Goal: Task Accomplishment & Management: Complete application form

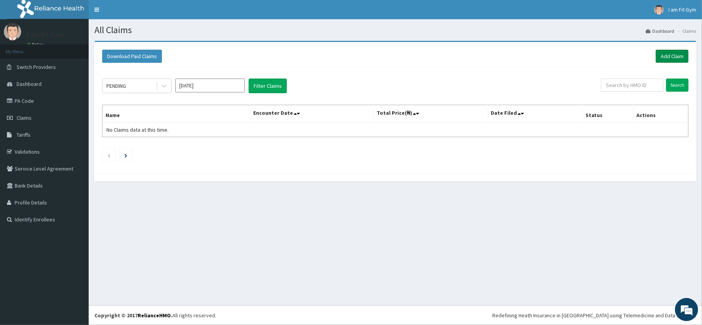
click at [673, 58] on link "Add Claim" at bounding box center [672, 56] width 33 height 13
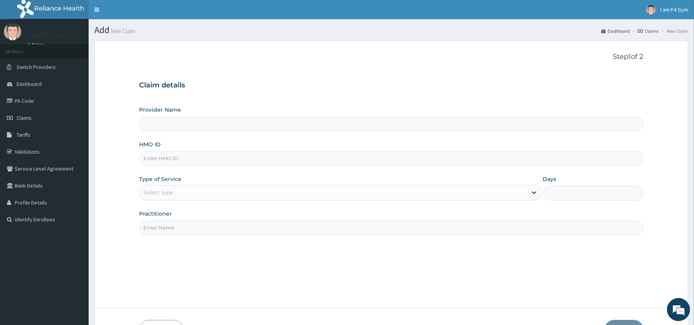
type input "I am Fit Gym - Ajah"
type input "1"
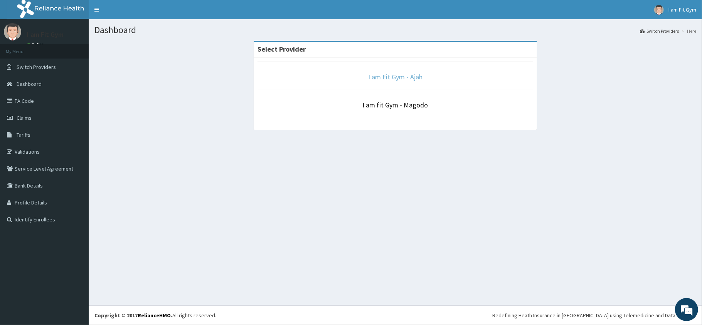
click at [411, 76] on link "I am Fit Gym - Ajah" at bounding box center [395, 76] width 54 height 9
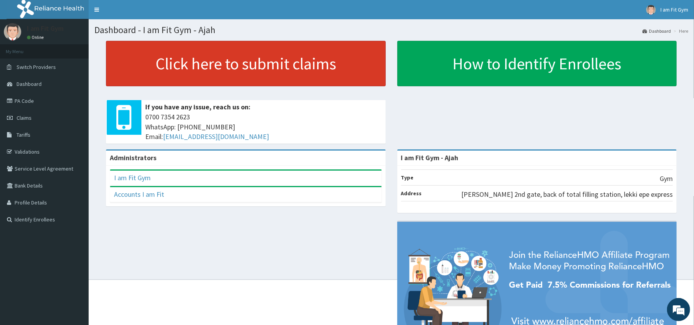
click at [310, 62] on link "Click here to submit claims" at bounding box center [246, 64] width 280 height 46
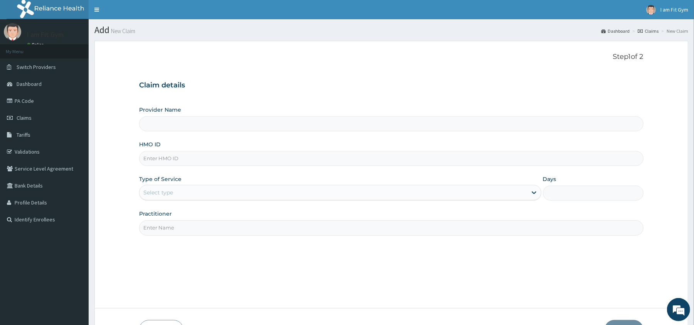
type input "I am Fit Gym - Ajah"
type input "1"
click at [225, 232] on input "Practitioner" at bounding box center [391, 228] width 504 height 15
type input "razzie"
click at [211, 159] on input "HMO ID" at bounding box center [391, 158] width 504 height 15
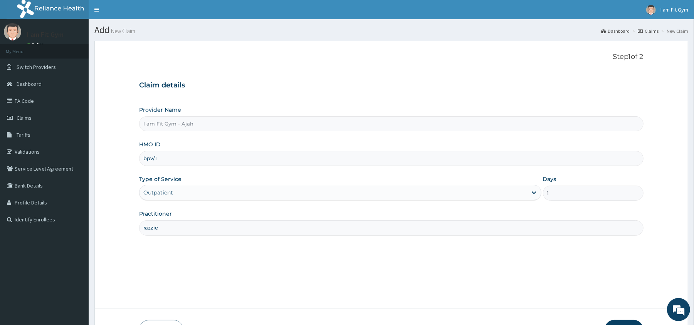
type input "bpv/10005/A"
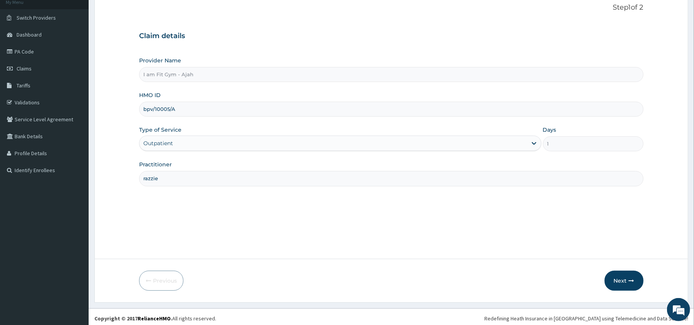
scroll to position [53, 0]
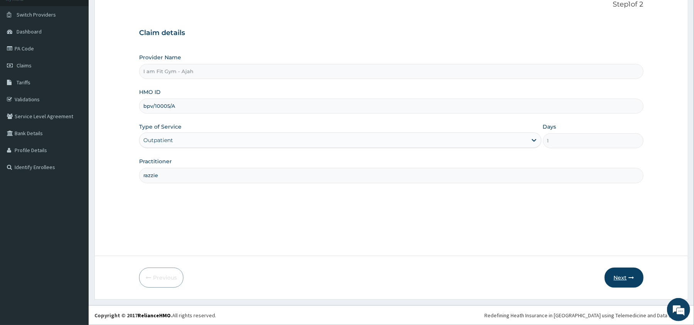
click at [625, 283] on button "Next" at bounding box center [624, 278] width 39 height 20
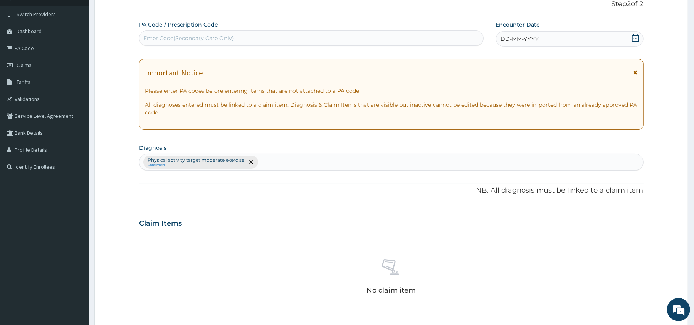
click at [634, 41] on icon at bounding box center [635, 38] width 7 height 8
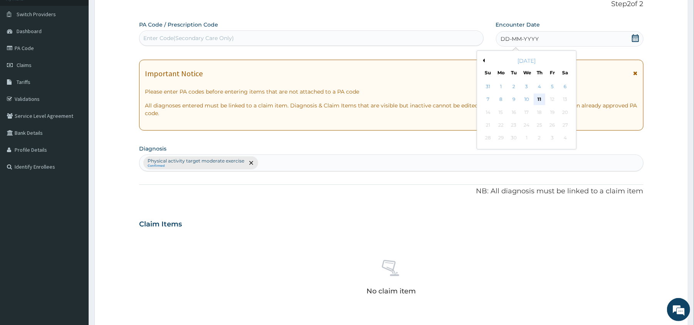
click at [541, 102] on div "11" at bounding box center [540, 100] width 12 height 12
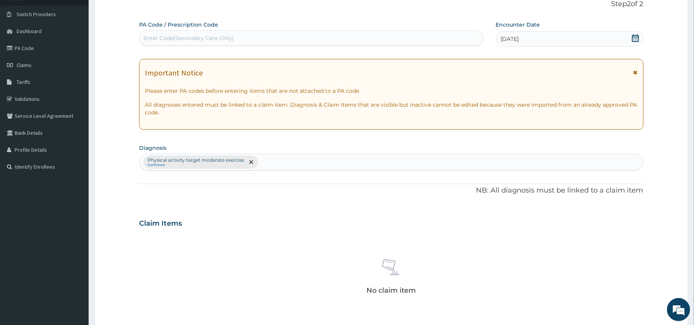
click at [460, 37] on div "Enter Code(Secondary Care Only)" at bounding box center [312, 38] width 344 height 12
type input "PA/99ECB1"
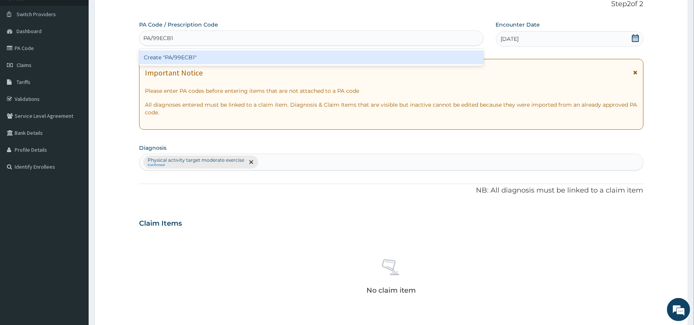
click at [462, 57] on div "Create "PA/99ECB1"" at bounding box center [311, 58] width 344 height 14
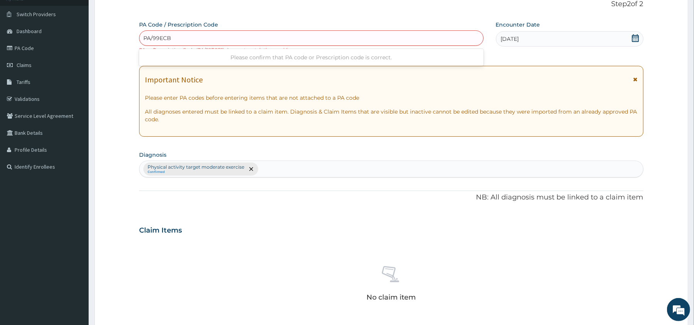
type input "PA/99ECBI"
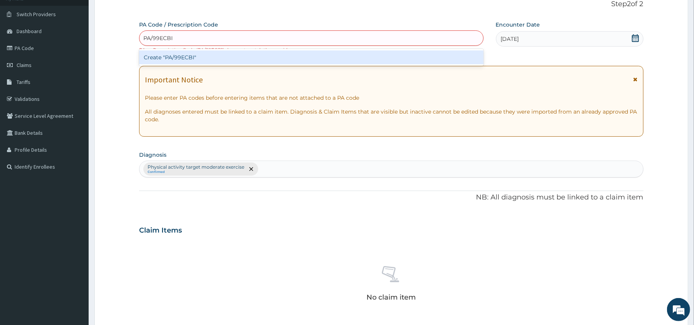
click at [430, 53] on div "Create "PA/99ECBI"" at bounding box center [311, 58] width 344 height 14
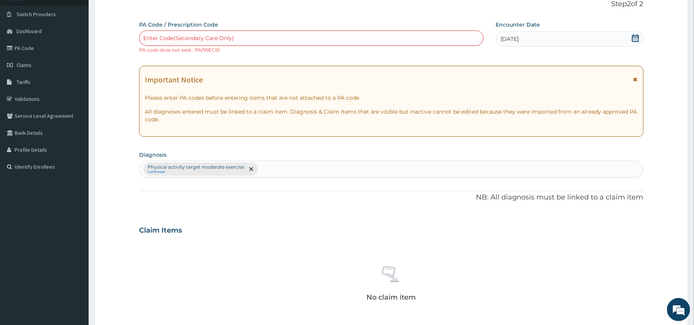
click at [430, 34] on div "Enter Code(Secondary Care Only)" at bounding box center [312, 38] width 344 height 12
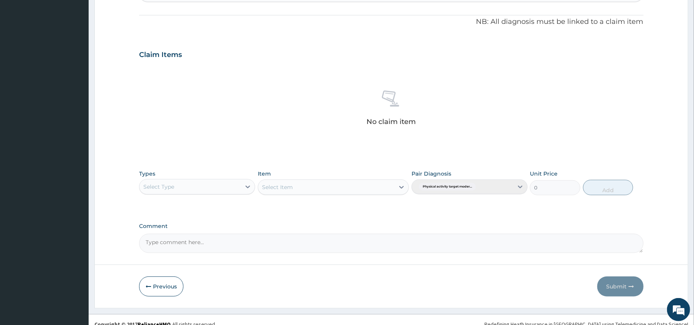
scroll to position [229, 0]
type input "PA/99ECB1"
click at [219, 189] on div "Types Select Type" at bounding box center [197, 182] width 116 height 25
type input "gy"
click at [219, 203] on div "Gym" at bounding box center [197, 206] width 116 height 14
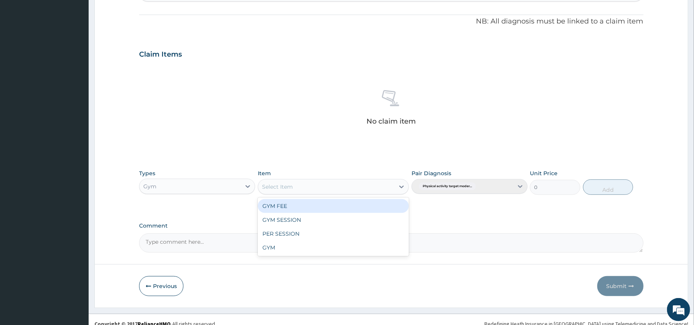
click at [320, 181] on div "Select Item" at bounding box center [326, 187] width 137 height 12
click at [325, 204] on div "GYM FEE" at bounding box center [333, 206] width 151 height 14
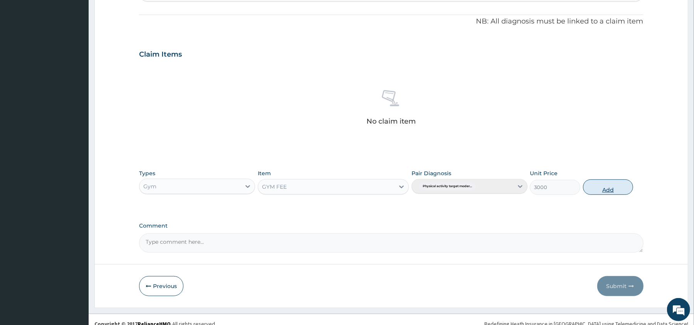
click at [616, 185] on button "Add" at bounding box center [608, 187] width 51 height 15
type input "0"
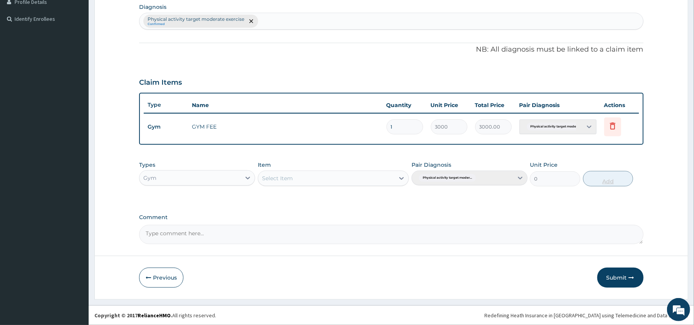
scroll to position [201, 0]
click at [622, 274] on button "Submit" at bounding box center [621, 278] width 46 height 20
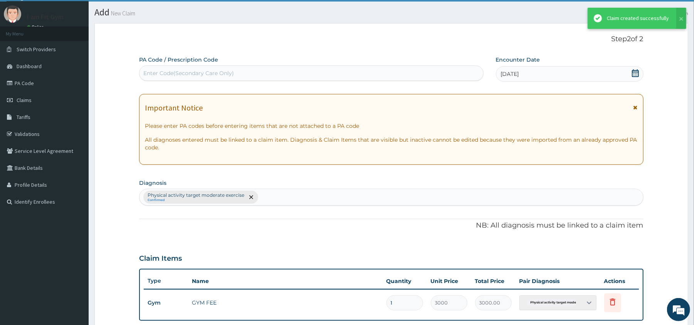
scroll to position [194, 0]
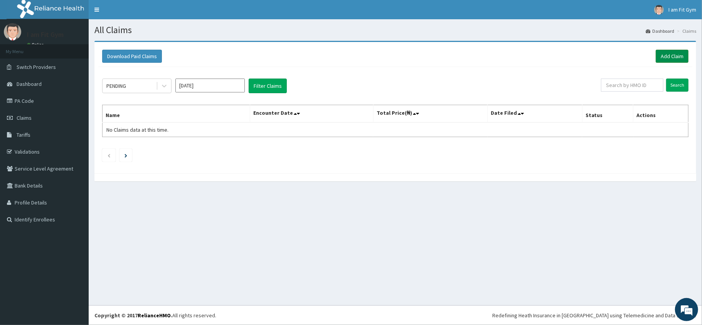
click at [670, 56] on link "Add Claim" at bounding box center [672, 56] width 33 height 13
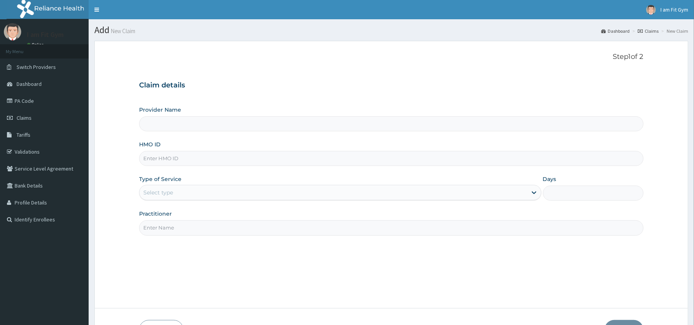
type input "I am Fit Gym - Ajah"
type input "1"
click at [337, 231] on input "Practitioner" at bounding box center [391, 228] width 504 height 15
type input "razzie"
click at [267, 155] on input "HMO ID" at bounding box center [391, 158] width 504 height 15
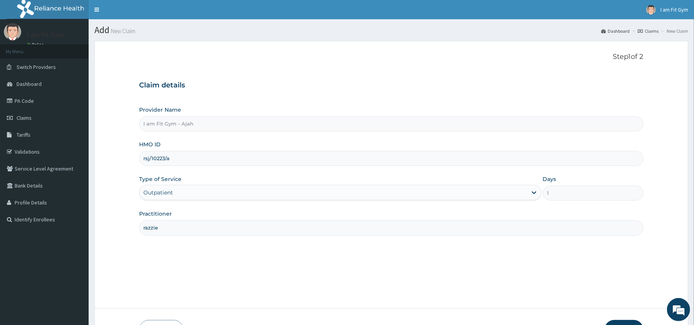
scroll to position [53, 0]
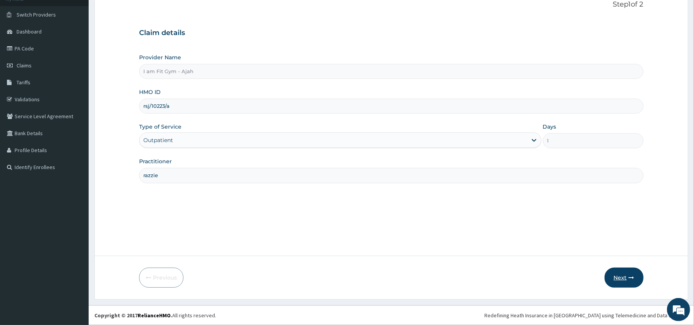
type input "rsj/10223/a"
click at [630, 275] on icon "button" at bounding box center [631, 277] width 5 height 5
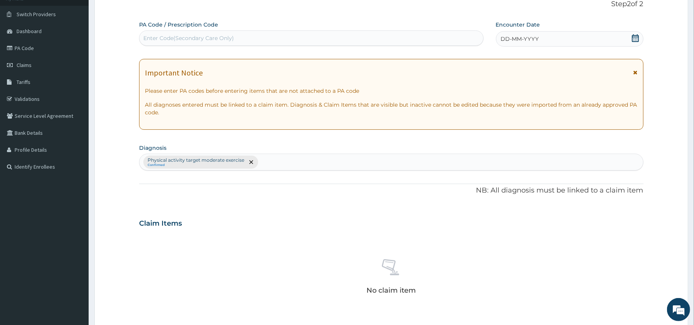
click at [630, 275] on div "No claim item" at bounding box center [391, 278] width 504 height 89
click at [637, 39] on icon at bounding box center [635, 38] width 7 height 8
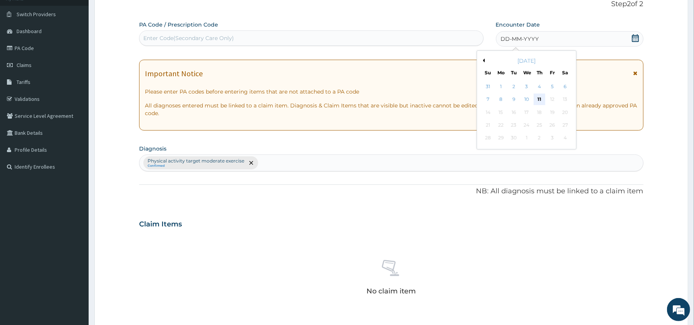
click at [539, 101] on div "11" at bounding box center [540, 100] width 12 height 12
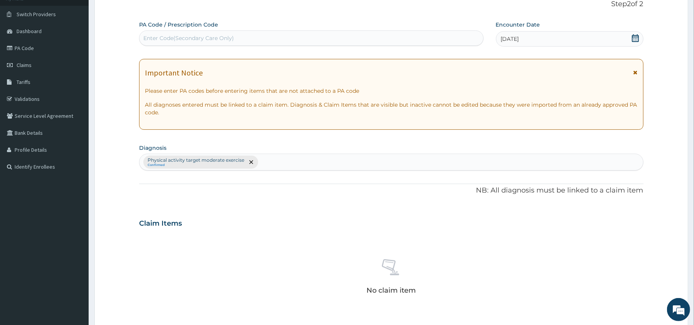
click at [435, 41] on div "Enter Code(Secondary Care Only)" at bounding box center [312, 38] width 344 height 12
type input "PA/1264A2"
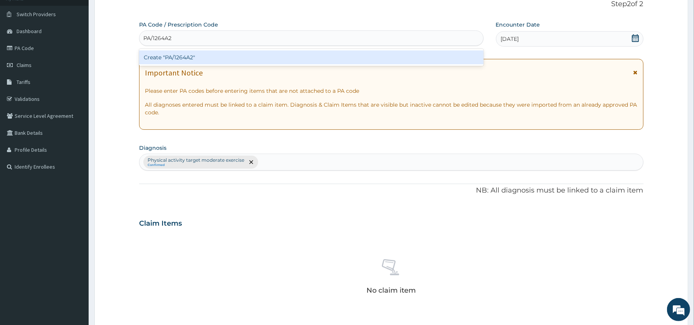
click at [435, 57] on div "Create "PA/1264A2"" at bounding box center [311, 58] width 344 height 14
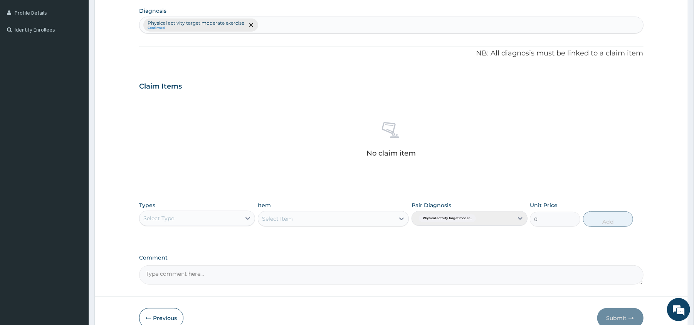
scroll to position [211, 0]
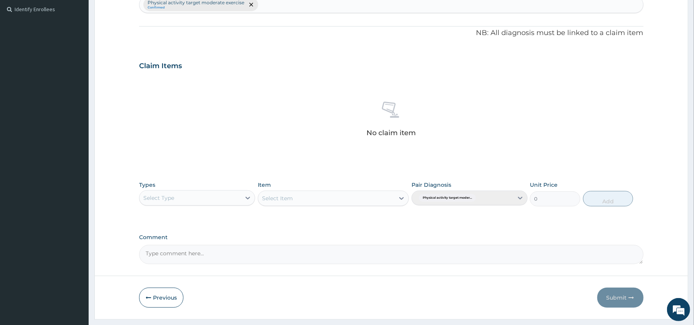
click at [184, 201] on div "Select Type" at bounding box center [190, 198] width 101 height 12
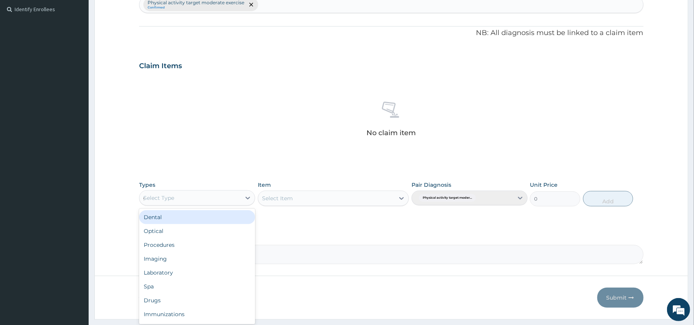
type input "gy"
click at [194, 219] on div "Gym" at bounding box center [197, 218] width 116 height 14
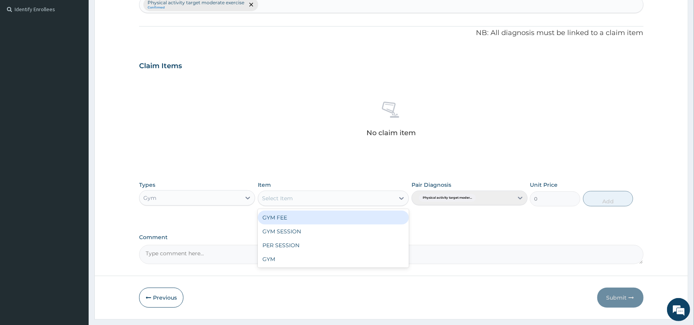
click at [362, 206] on div "Select Item" at bounding box center [333, 198] width 151 height 15
click at [367, 217] on div "GYM FEE" at bounding box center [333, 218] width 151 height 14
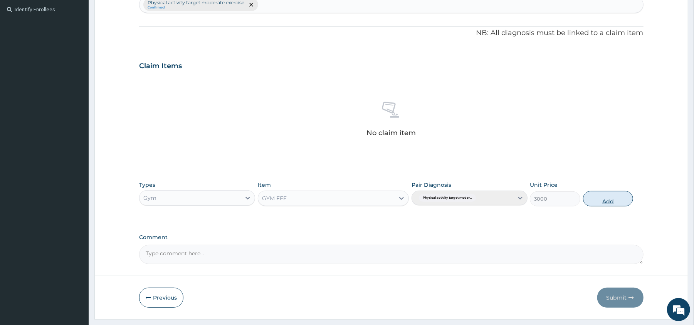
click at [622, 201] on button "Add" at bounding box center [608, 198] width 51 height 15
type input "0"
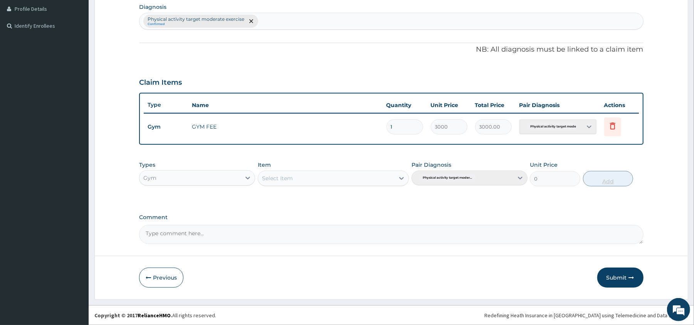
scroll to position [194, 0]
click at [622, 276] on button "Submit" at bounding box center [621, 278] width 46 height 20
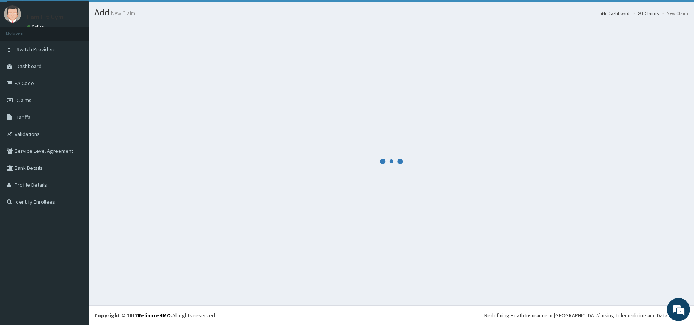
scroll to position [18, 0]
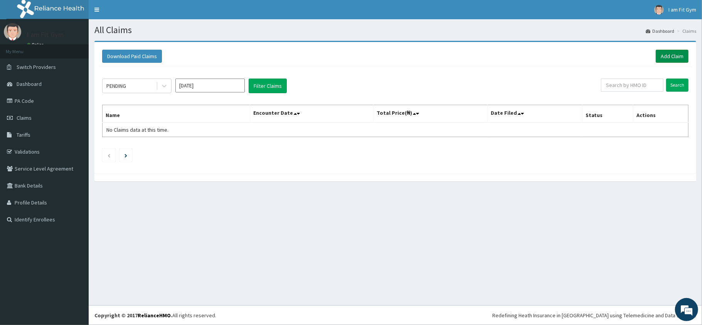
click at [660, 56] on link "Add Claim" at bounding box center [672, 56] width 33 height 13
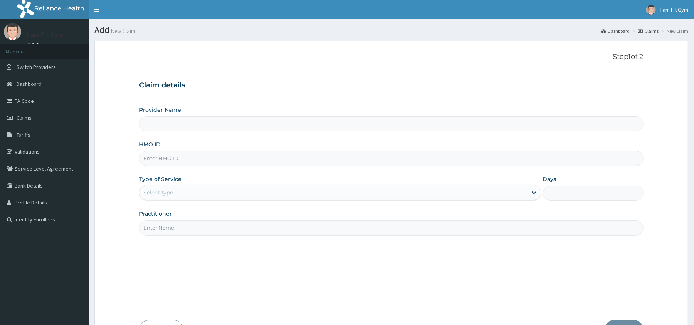
type input "I am Fit Gym - Ajah"
type input "1"
click at [248, 230] on input "Practitioner" at bounding box center [391, 228] width 504 height 15
type input "razzie"
click at [241, 156] on input "HMO ID" at bounding box center [391, 158] width 504 height 15
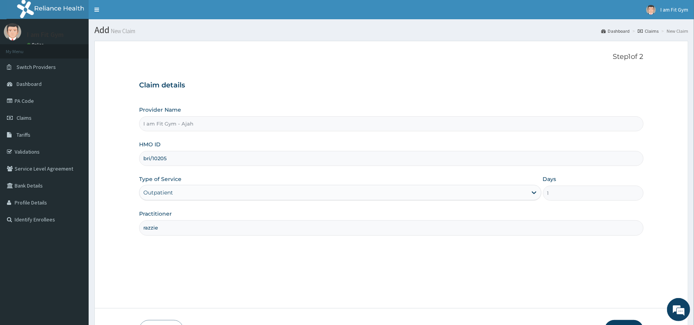
type input "BRI/10205/A"
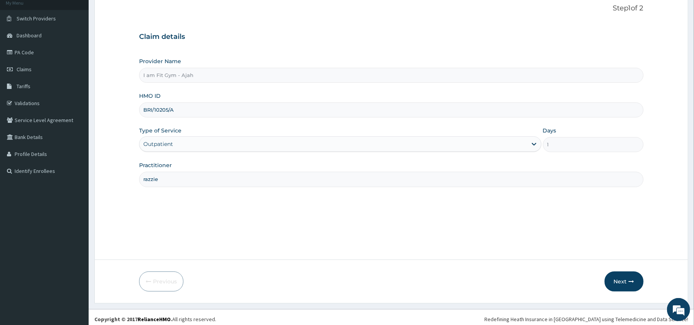
scroll to position [53, 0]
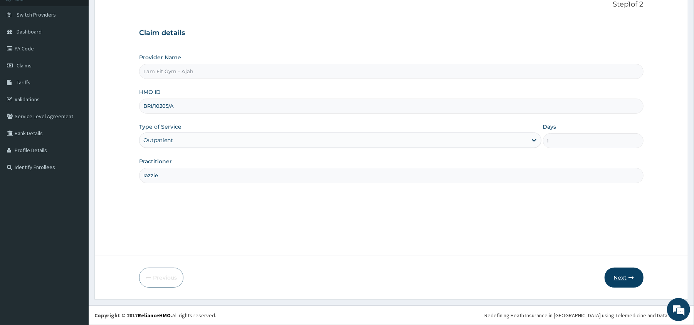
click at [627, 275] on button "Next" at bounding box center [624, 278] width 39 height 20
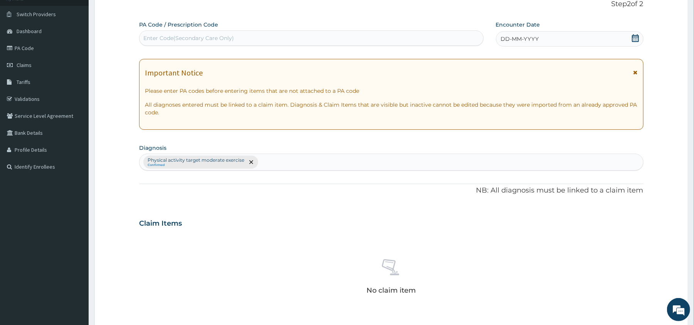
click at [636, 44] on span at bounding box center [636, 39] width 8 height 10
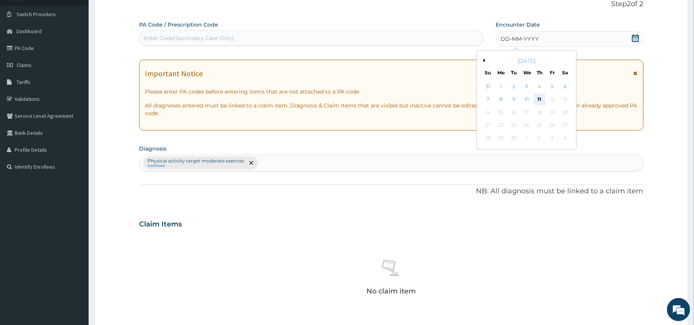
click at [541, 99] on div "11" at bounding box center [540, 100] width 12 height 12
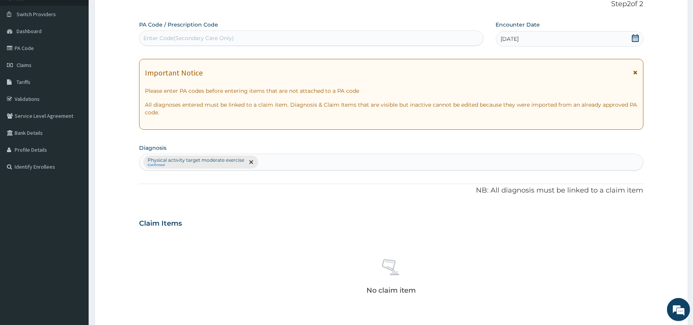
click at [437, 35] on div "Enter Code(Secondary Care Only)" at bounding box center [312, 38] width 344 height 12
type input "PA/DF3EFC"
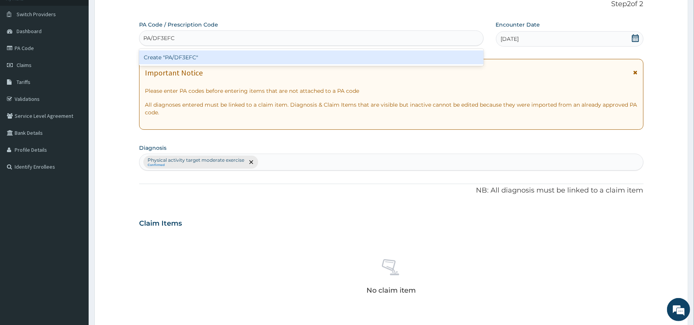
click at [398, 58] on div "Create "PA/DF3EFC"" at bounding box center [311, 58] width 344 height 14
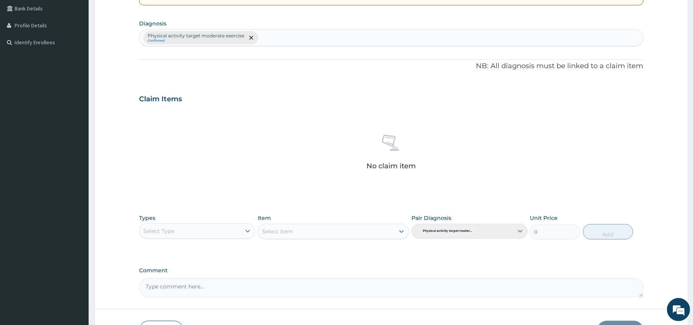
scroll to position [178, 0]
drag, startPoint x: 205, startPoint y: 221, endPoint x: 205, endPoint y: 229, distance: 7.7
click at [205, 229] on div "Types Select Type" at bounding box center [197, 226] width 116 height 25
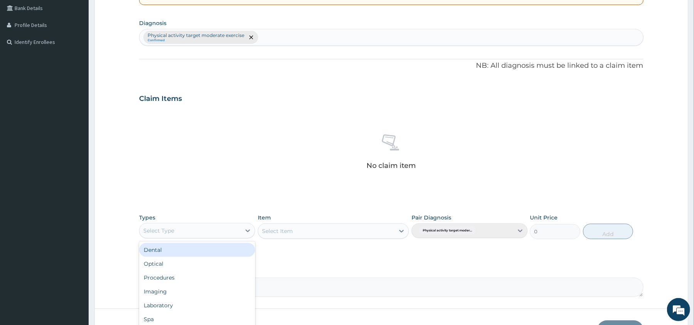
click at [205, 229] on div "Select Type" at bounding box center [190, 231] width 101 height 12
type input "f"
type input "gy"
click at [207, 246] on div "Gym" at bounding box center [197, 250] width 116 height 14
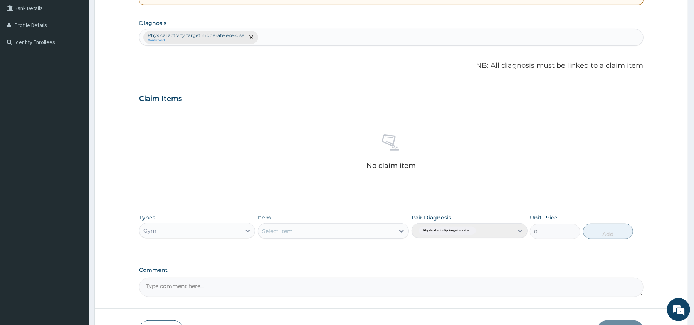
click at [334, 226] on div "Select Item" at bounding box center [326, 231] width 137 height 12
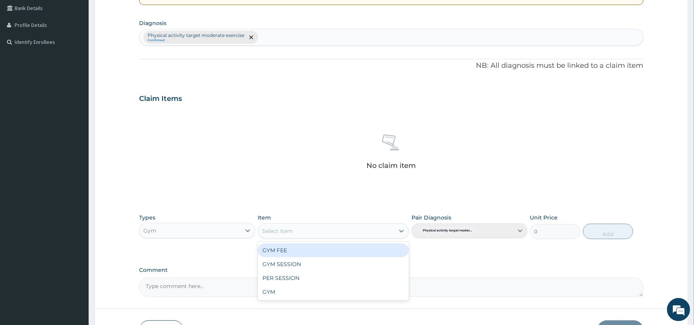
click at [337, 252] on div "GYM FEE" at bounding box center [333, 251] width 151 height 14
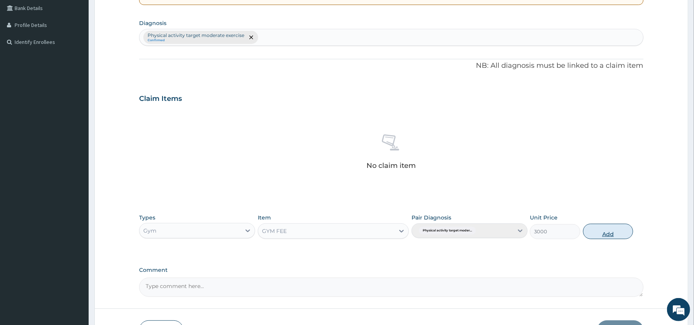
click at [617, 229] on button "Add" at bounding box center [608, 231] width 51 height 15
type input "0"
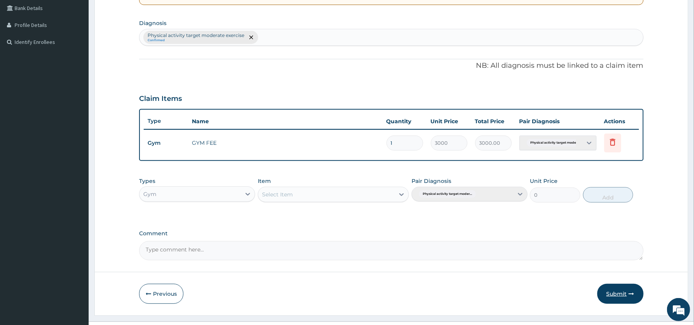
click at [621, 293] on button "Submit" at bounding box center [621, 294] width 46 height 20
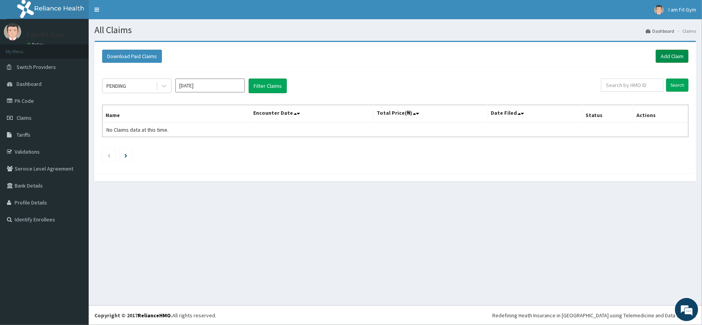
click at [682, 51] on link "Add Claim" at bounding box center [672, 56] width 33 height 13
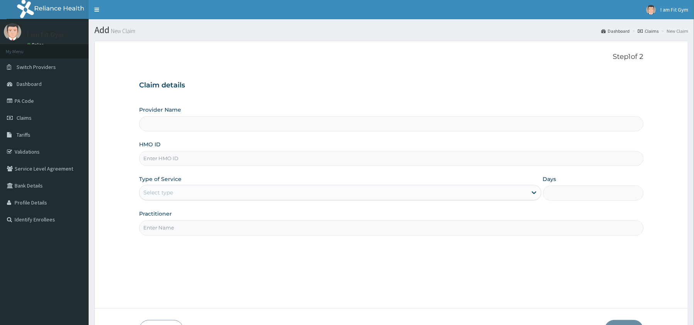
click at [418, 227] on input "Practitioner" at bounding box center [391, 228] width 504 height 15
type input "I am Fit Gym - Ajah"
type input "1"
type input "razzie"
click at [367, 158] on input "HMO ID" at bounding box center [391, 158] width 504 height 15
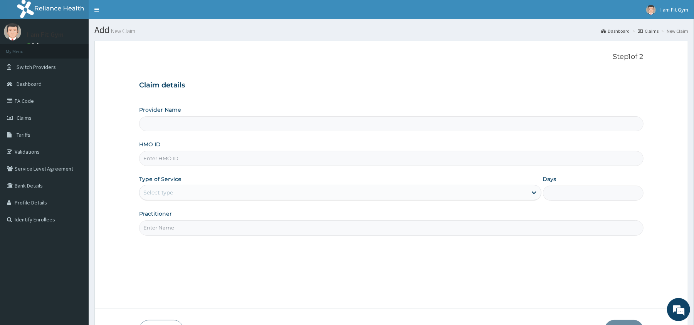
type input "I am Fit Gym - Ajah"
type input "1"
click at [199, 224] on input "Practitioner" at bounding box center [391, 228] width 504 height 15
type input "razzie"
click at [197, 158] on input "HMO ID" at bounding box center [391, 158] width 504 height 15
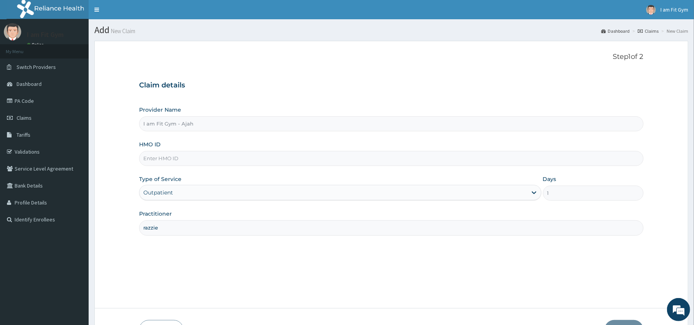
type input "p"
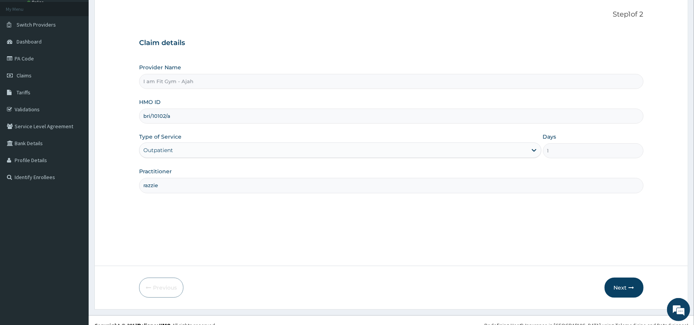
scroll to position [53, 0]
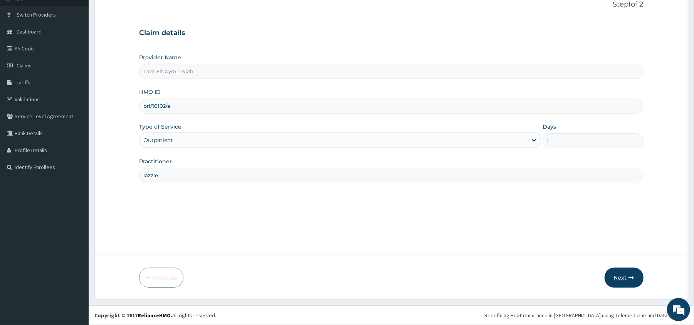
type input "bri/10102/a"
click at [622, 273] on button "Next" at bounding box center [624, 278] width 39 height 20
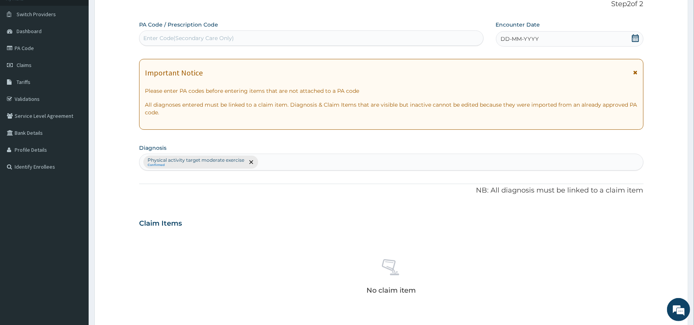
click at [633, 37] on icon at bounding box center [635, 38] width 7 height 8
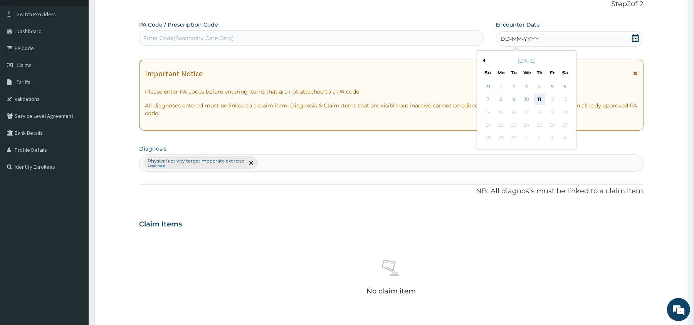
click at [542, 99] on div "11" at bounding box center [540, 100] width 12 height 12
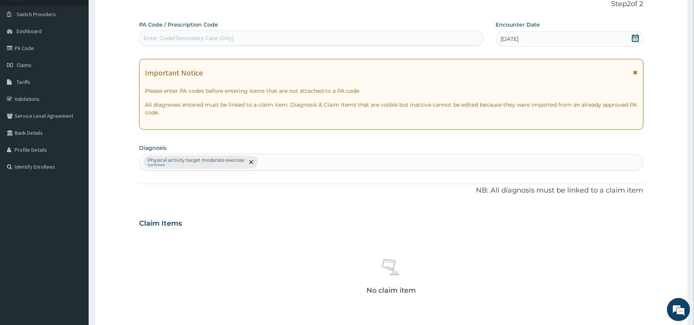
click at [468, 39] on div "Enter Code(Secondary Care Only)" at bounding box center [312, 38] width 344 height 12
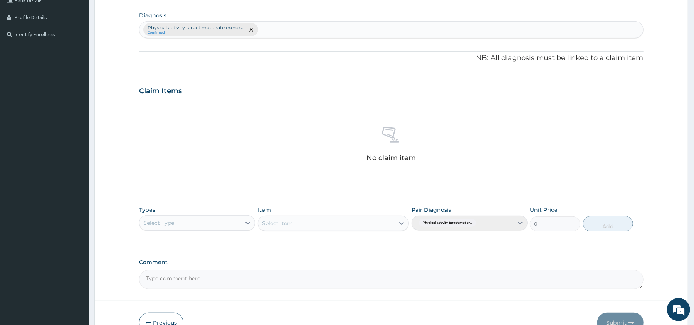
scroll to position [189, 0]
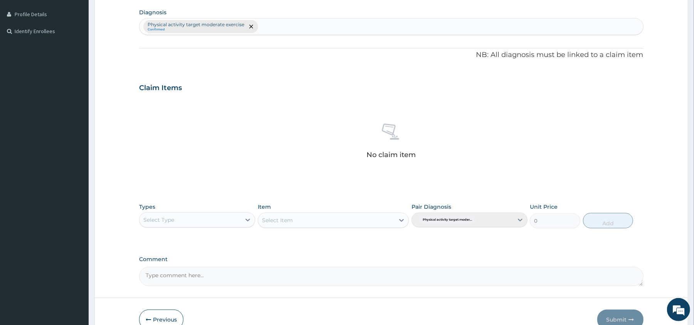
type input "PA/04A5DC"
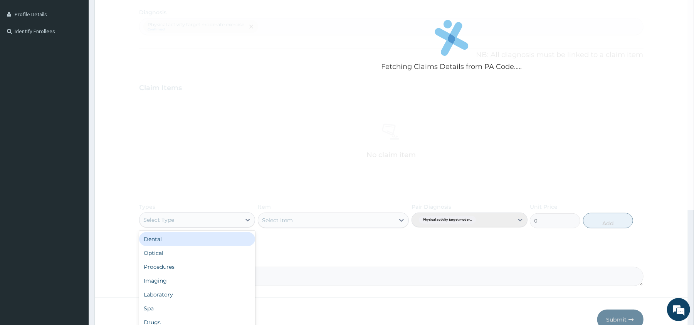
click at [226, 217] on div "Select Type" at bounding box center [190, 220] width 101 height 12
type input "gym"
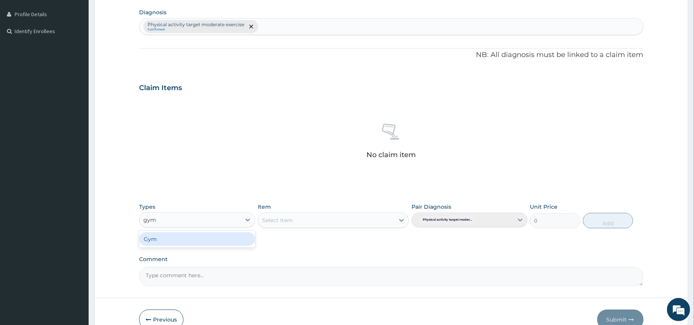
click at [228, 236] on div "Gym" at bounding box center [197, 240] width 116 height 14
click at [309, 216] on div "Select Item" at bounding box center [326, 220] width 137 height 12
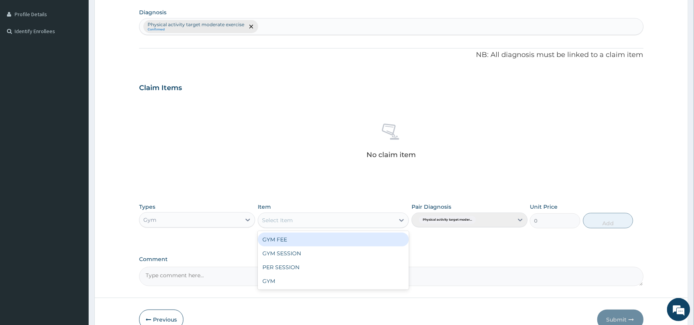
click at [305, 241] on div "GYM FEE" at bounding box center [333, 240] width 151 height 14
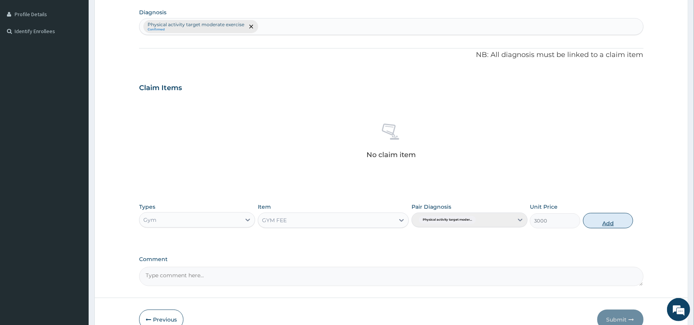
click at [603, 222] on button "Add" at bounding box center [608, 220] width 51 height 15
type input "0"
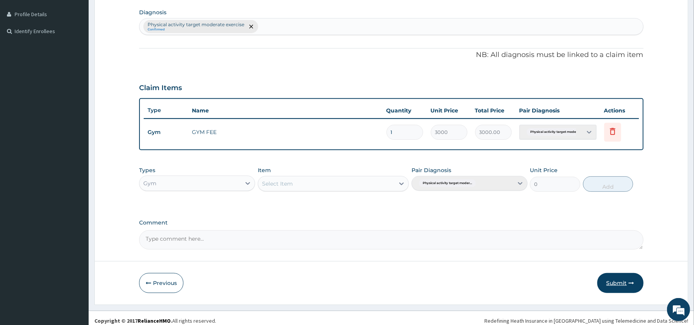
click at [621, 278] on button "Submit" at bounding box center [621, 283] width 46 height 20
